Goal: Go to known website: Go to known website

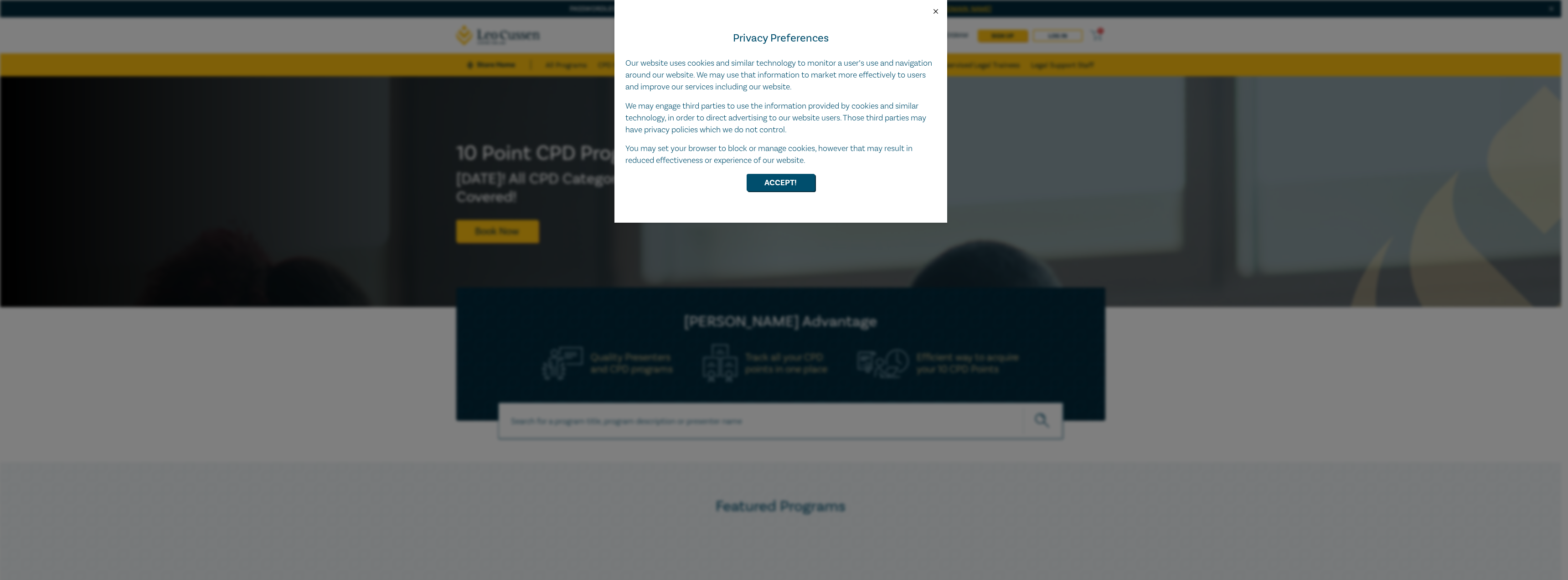
click at [936, 12] on button "Close" at bounding box center [935, 11] width 8 height 8
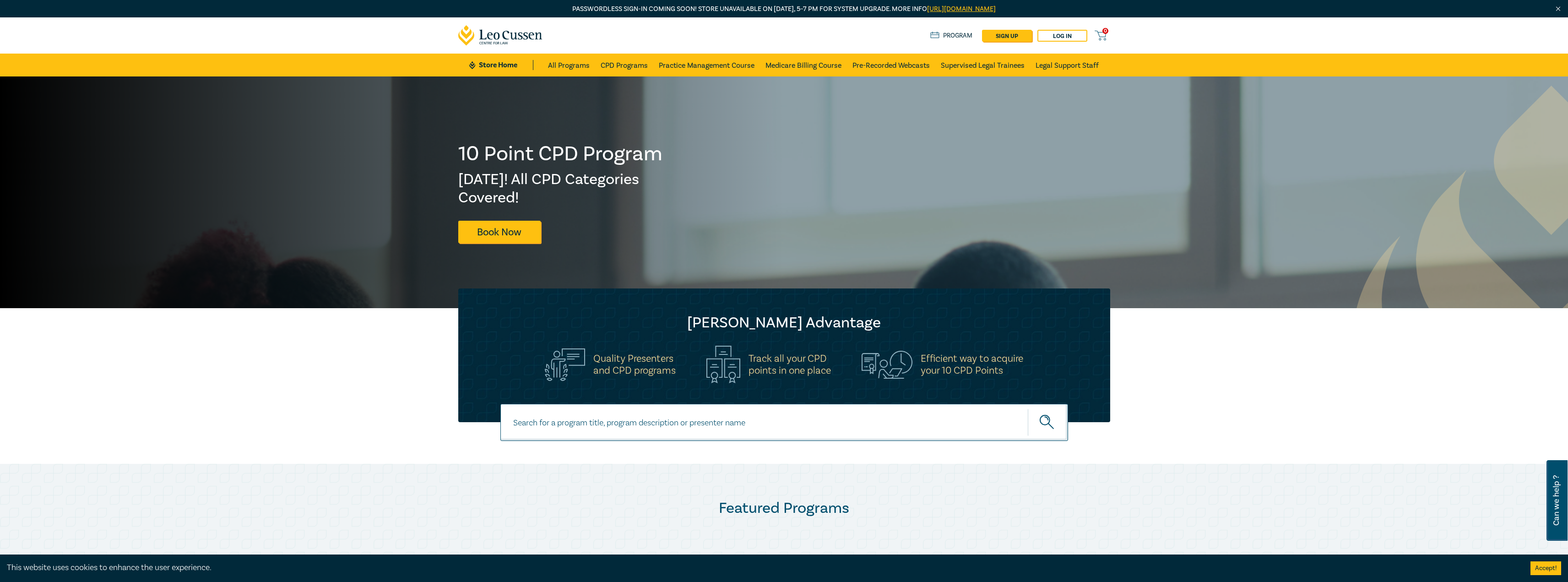
click at [927, 8] on link "https://www.leocussen.edu.au/passwordless/" at bounding box center [961, 9] width 69 height 9
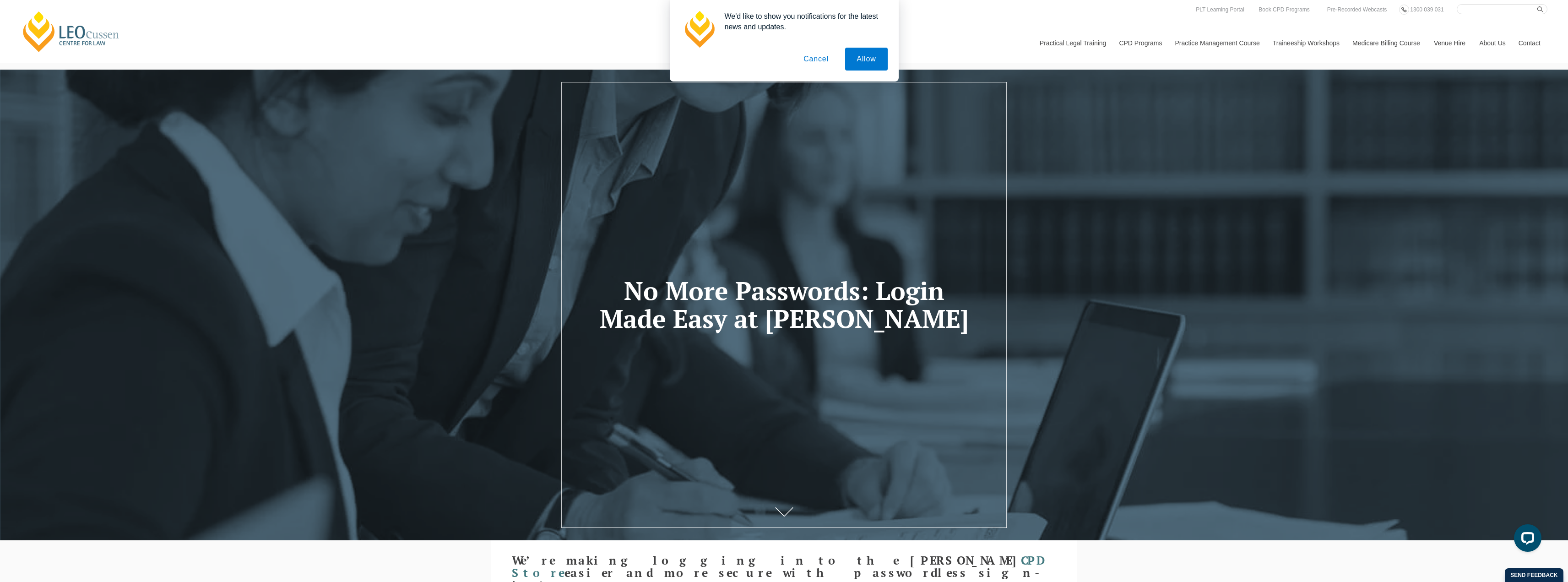
click at [820, 61] on button "Cancel" at bounding box center [816, 59] width 48 height 23
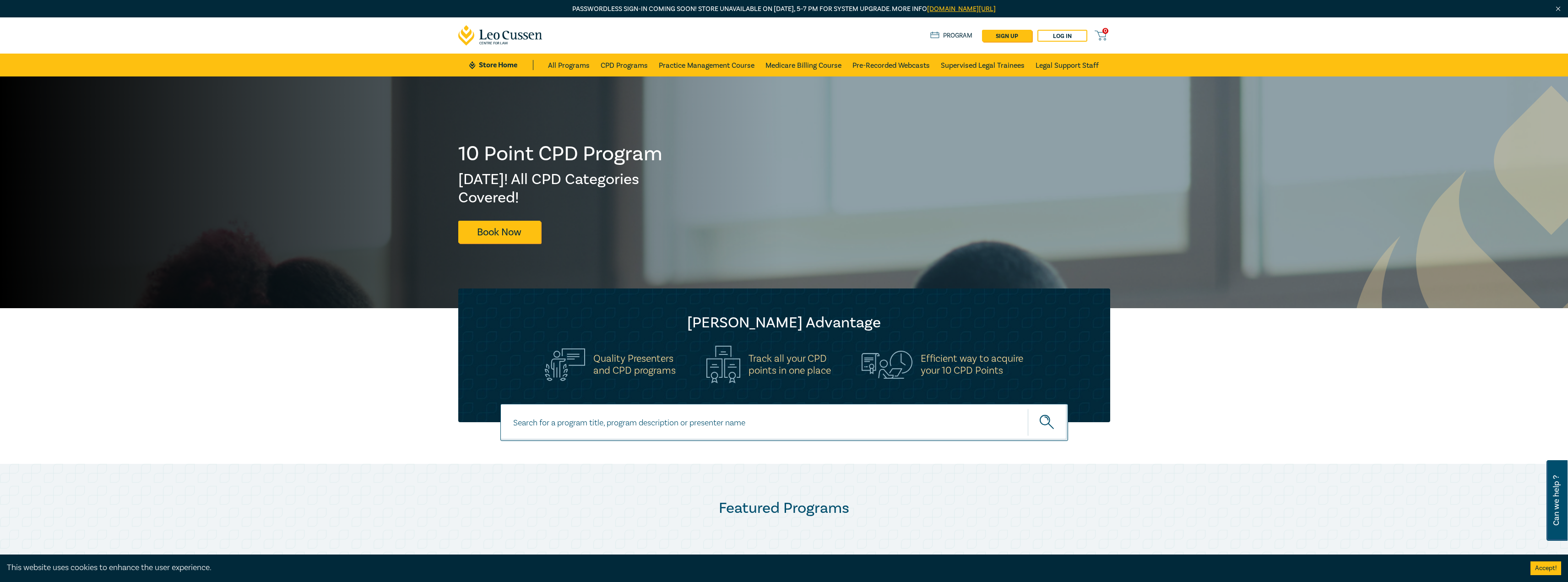
click at [931, 7] on link "leocussen.edu.au/passwordless/" at bounding box center [961, 9] width 69 height 9
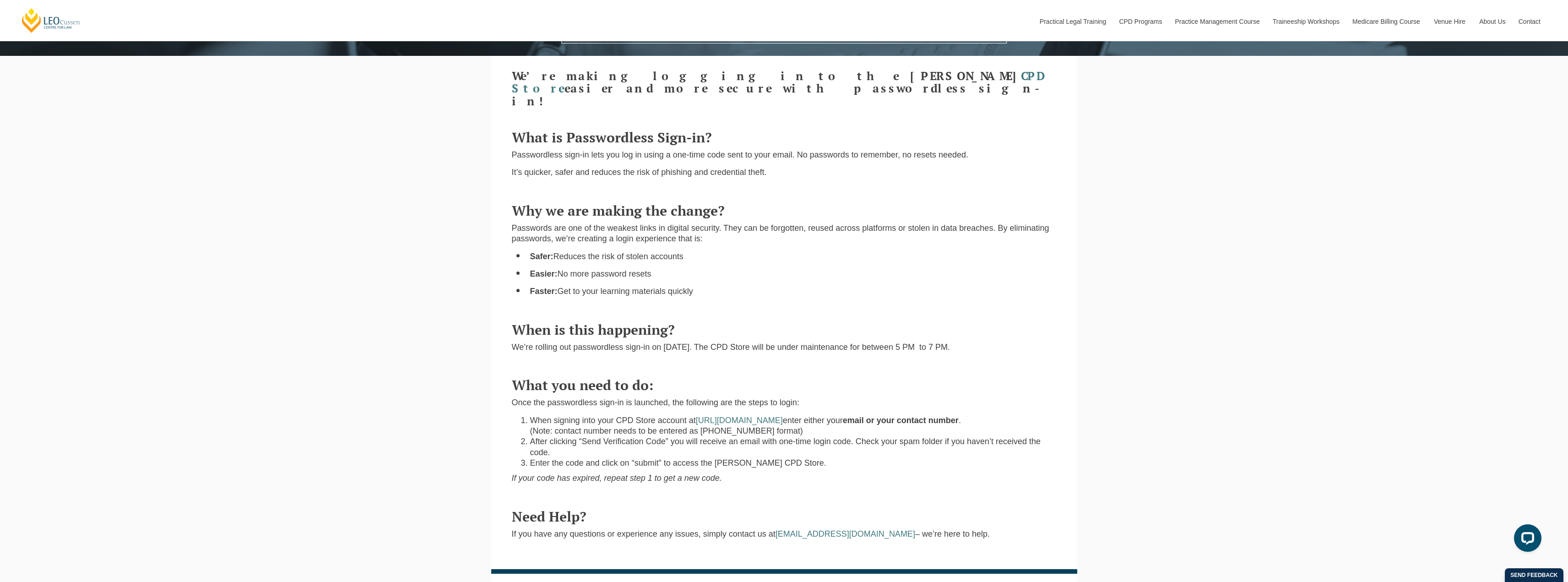
scroll to position [636, 0]
